Goal: Task Accomplishment & Management: Use online tool/utility

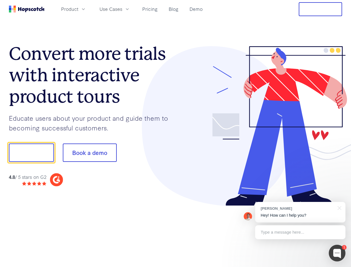
click at [176, 133] on div at bounding box center [259, 126] width 167 height 160
click at [78, 9] on span "Product" at bounding box center [69, 9] width 17 height 7
click at [122, 9] on span "Use Cases" at bounding box center [111, 9] width 23 height 7
click at [321, 9] on button "Free Trial" at bounding box center [320, 9] width 43 height 14
click at [31, 153] on button "Show me!" at bounding box center [31, 153] width 45 height 18
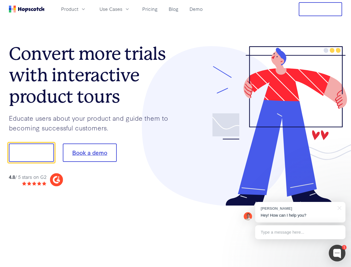
click at [90, 153] on button "Book a demo" at bounding box center [90, 153] width 54 height 18
click at [337, 253] on div at bounding box center [337, 253] width 17 height 17
click at [300, 212] on div "[PERSON_NAME] Hey! How can I help you?" at bounding box center [300, 212] width 90 height 21
click at [339, 267] on div "1 [PERSON_NAME] Hey! How can I help you? Type a message here... Free live chat …" at bounding box center [175, 267] width 351 height 0
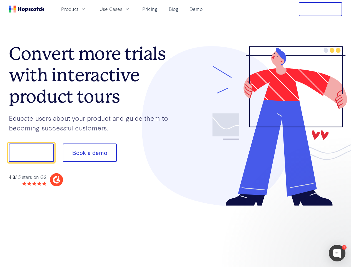
click at [300, 232] on div at bounding box center [293, 152] width 104 height 186
